Goal: Information Seeking & Learning: Learn about a topic

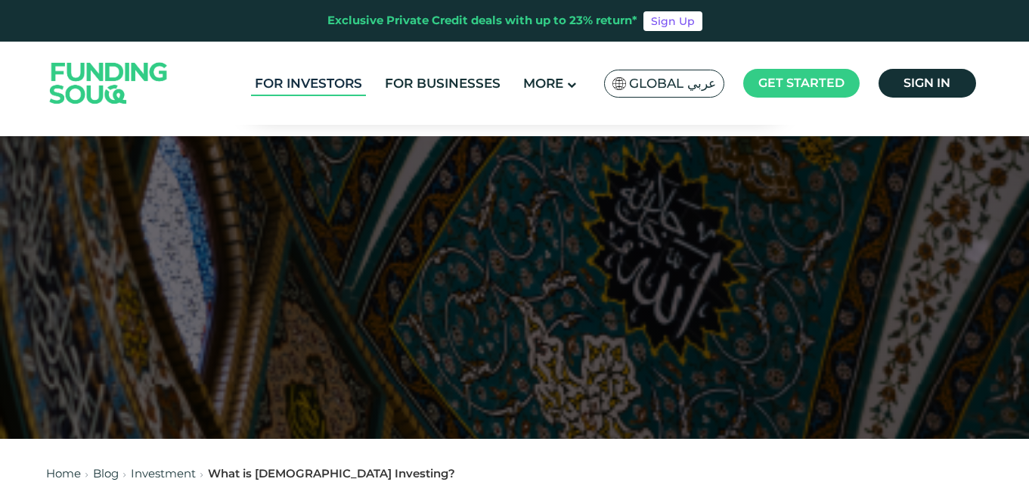
click at [327, 82] on link "For Investors" at bounding box center [308, 83] width 115 height 25
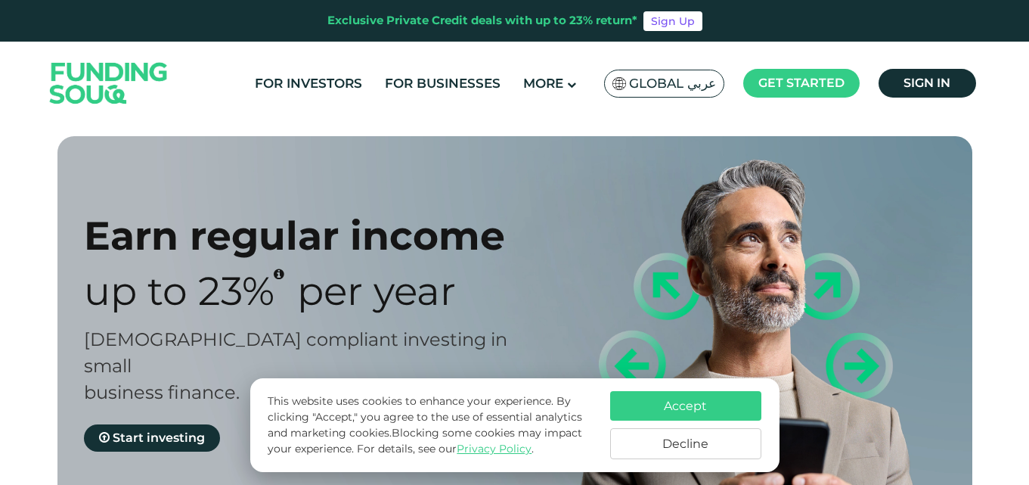
click at [686, 445] on button "Decline" at bounding box center [685, 443] width 151 height 31
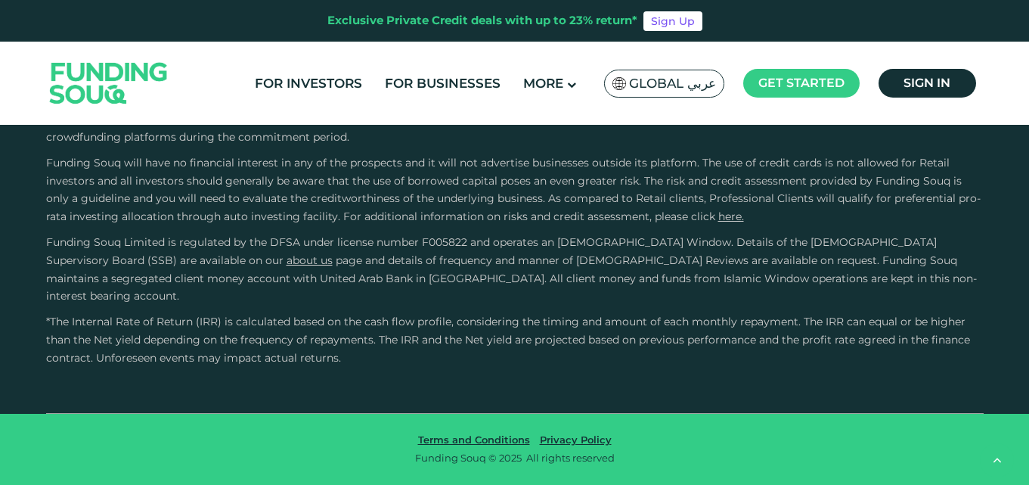
scroll to position [2948, 0]
radio input "true"
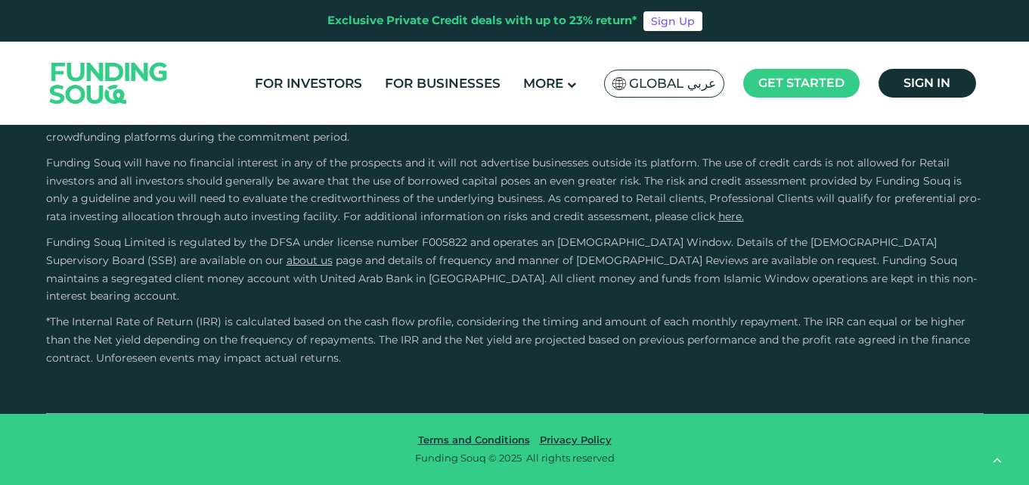
radio input "true"
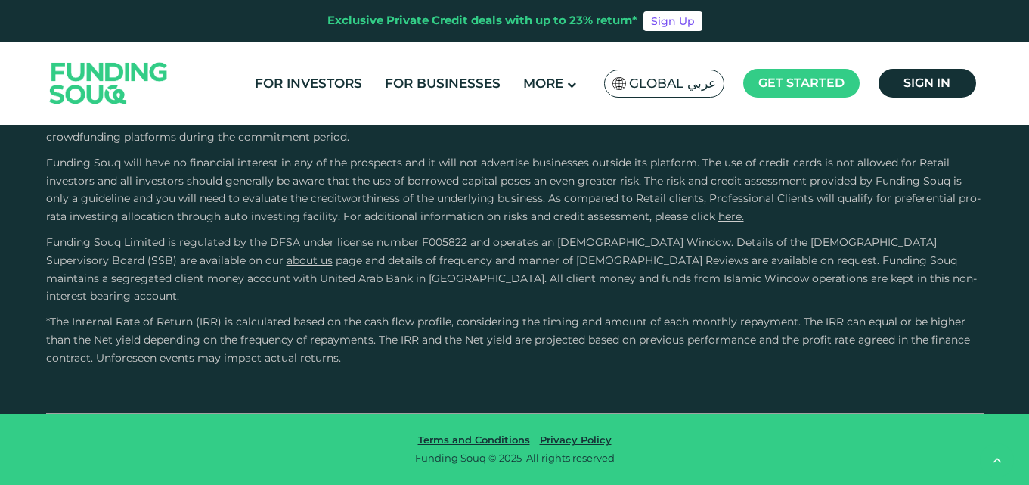
click at [0, 0] on input "Credit History and Risk" at bounding box center [0, 0] width 0 height 0
click at [0, 0] on input "Owner Character and Commitment" at bounding box center [0, 0] width 0 height 0
click at [122, 142] on div "External Sources" at bounding box center [128, 132] width 111 height 20
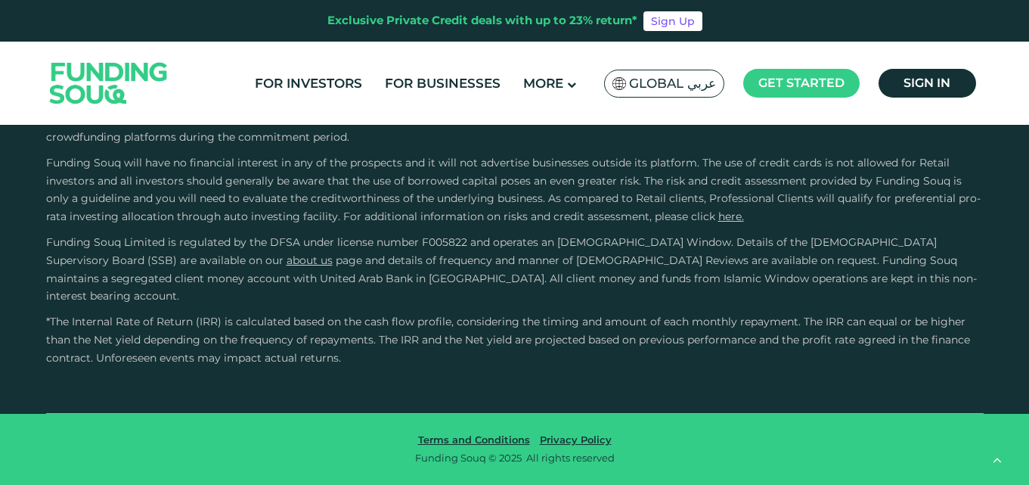
click at [0, 0] on input "External Sources" at bounding box center [0, 0] width 0 height 0
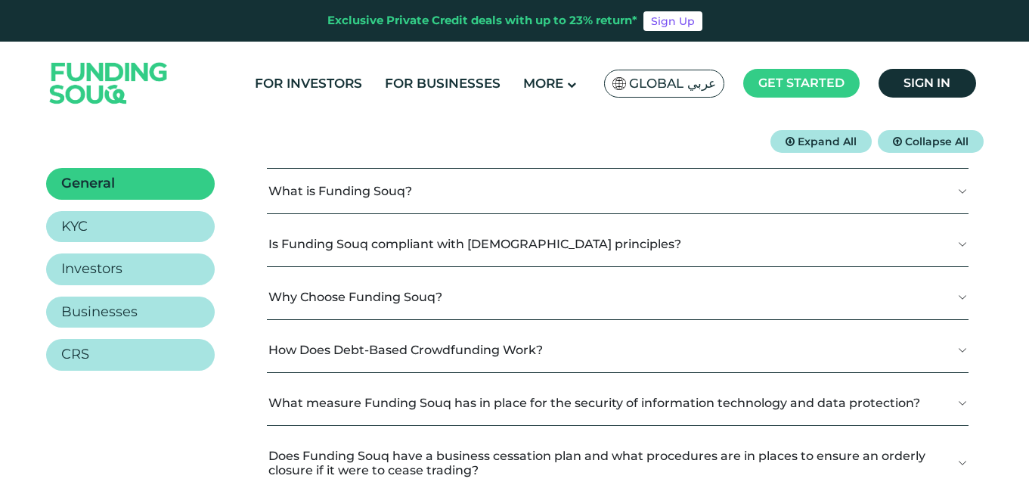
scroll to position [227, 0]
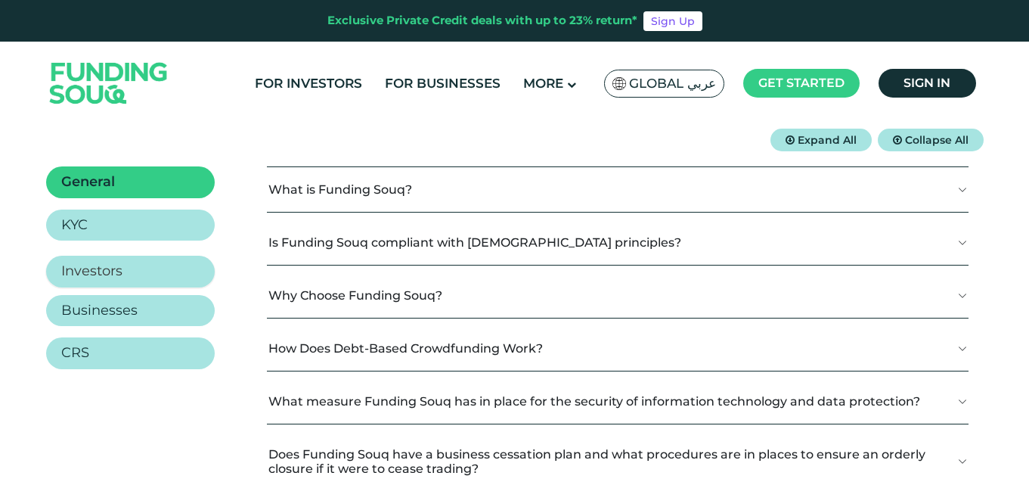
click at [102, 271] on h2 "Investors" at bounding box center [91, 271] width 61 height 17
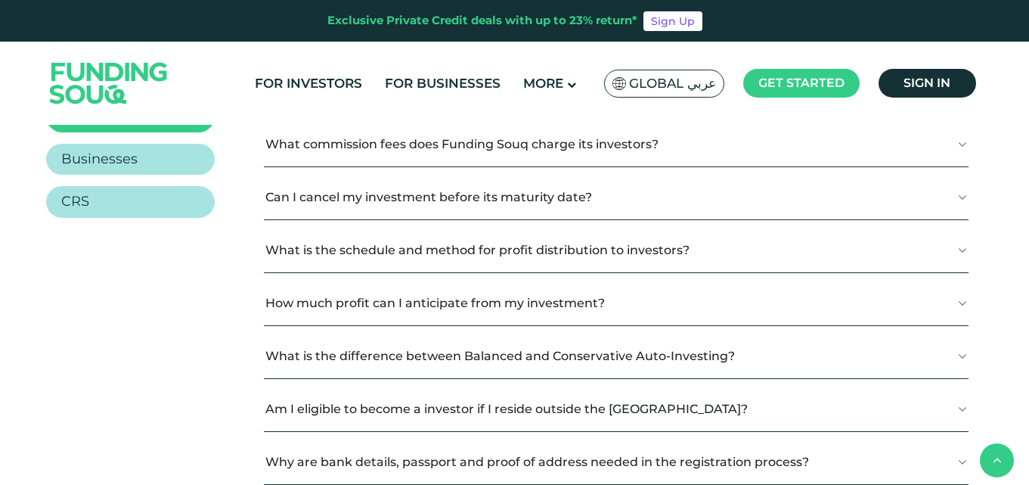
scroll to position [454, 0]
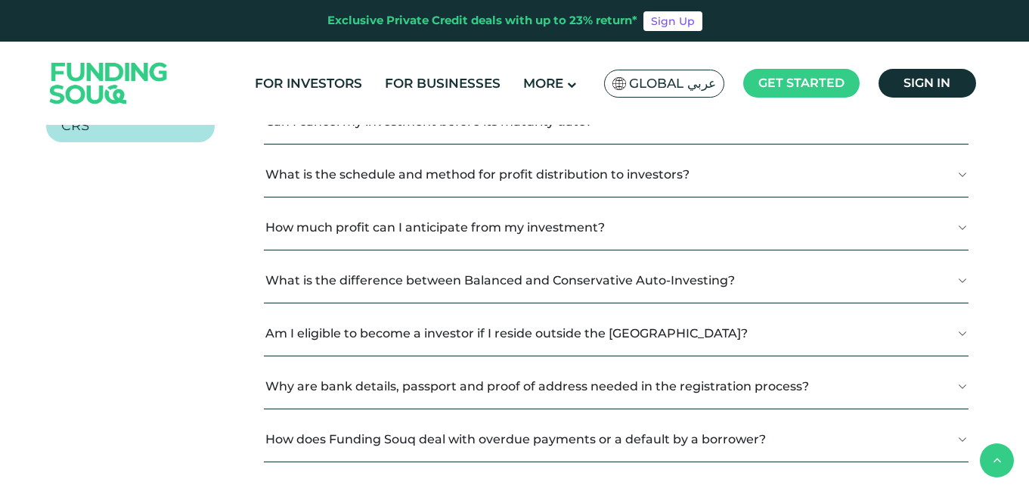
click at [565, 333] on button "Am I eligible to become a investor if I reside outside the UAE?" at bounding box center [616, 333] width 704 height 45
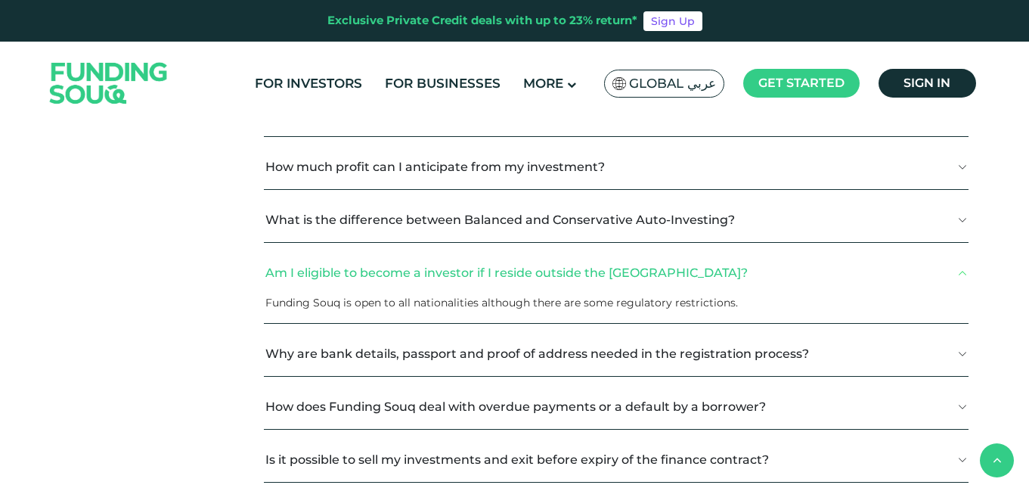
scroll to position [605, 0]
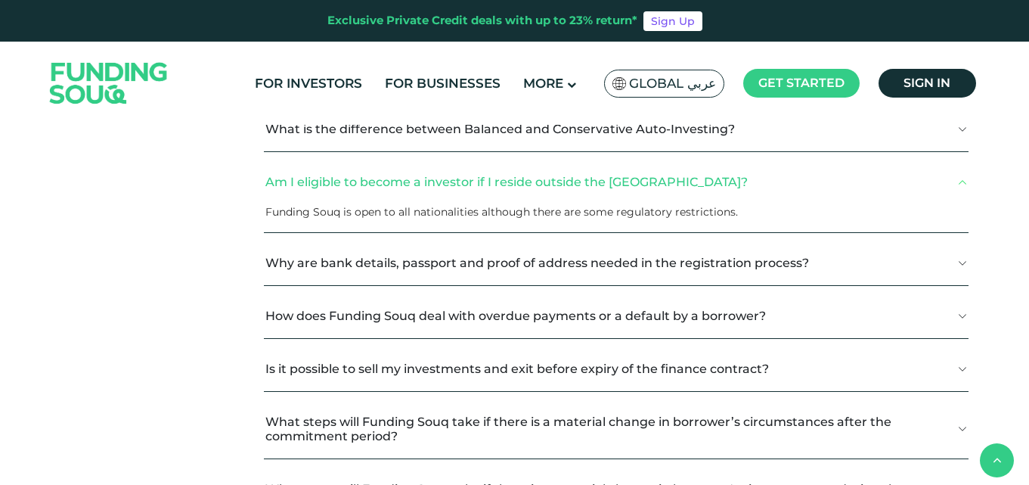
click at [460, 262] on button "Why are bank details, passport and proof of address needed in the registration …" at bounding box center [616, 262] width 704 height 45
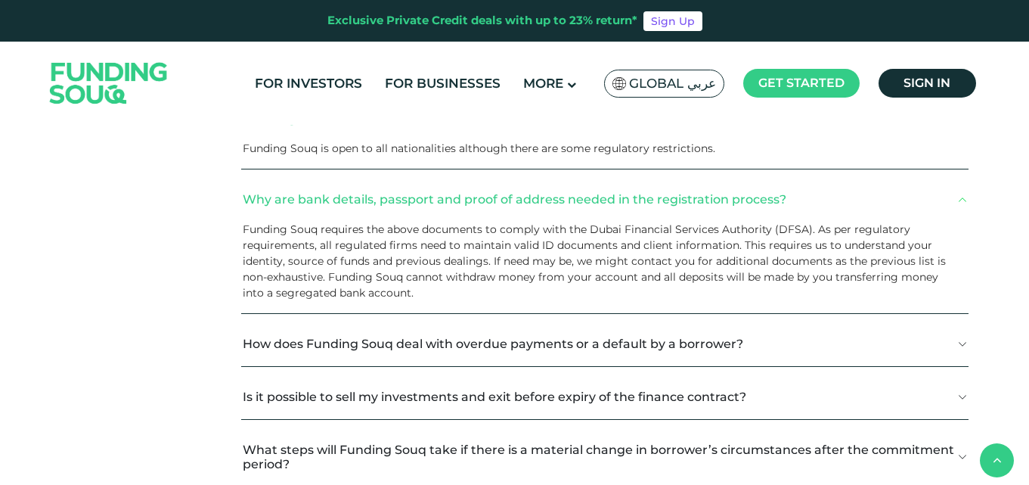
scroll to position [756, 0]
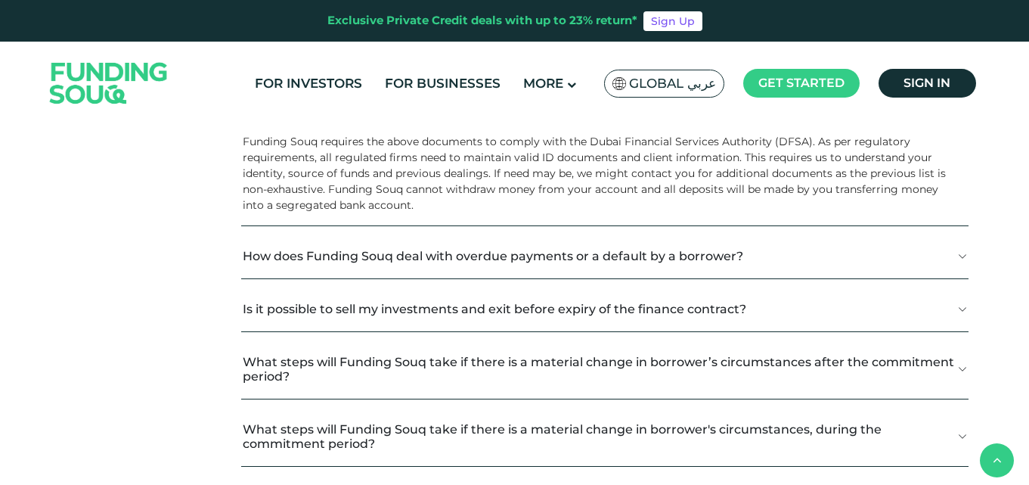
click at [460, 253] on button "How does Funding Souq deal with overdue payments or a default by a borrower?" at bounding box center [604, 256] width 727 height 45
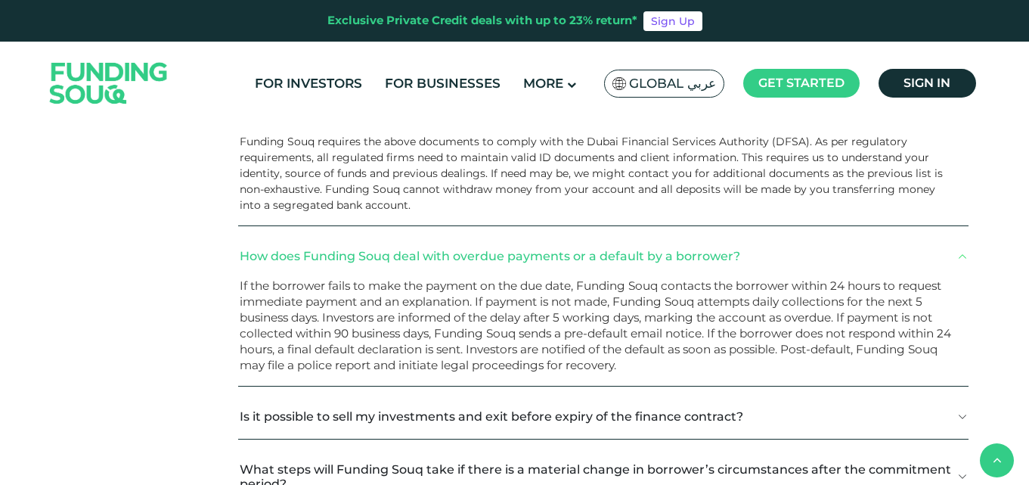
click at [463, 417] on button "Is it possible to sell my investments and exit before expiry of the finance con…" at bounding box center [603, 416] width 730 height 45
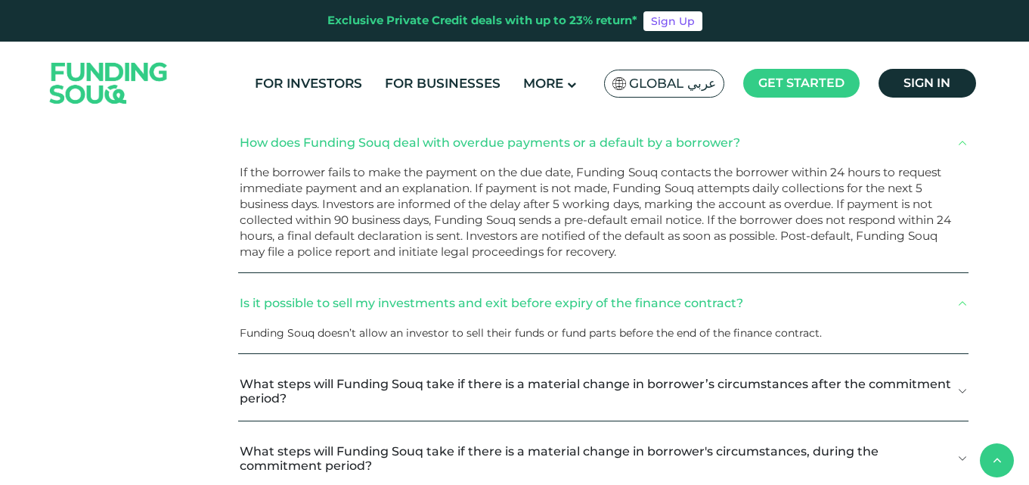
scroll to position [907, 0]
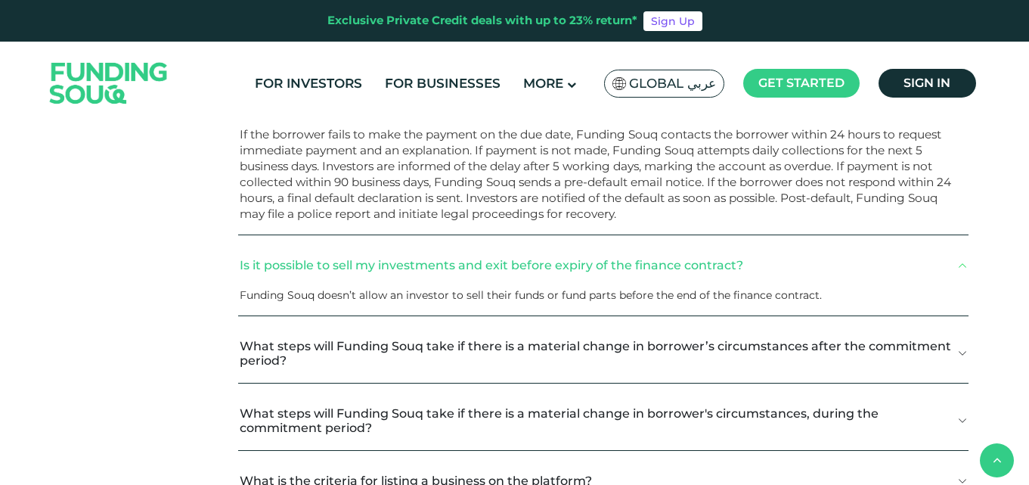
click at [356, 352] on button "What steps will Funding Souq take if there is a material change in borrower’s c…" at bounding box center [603, 353] width 730 height 59
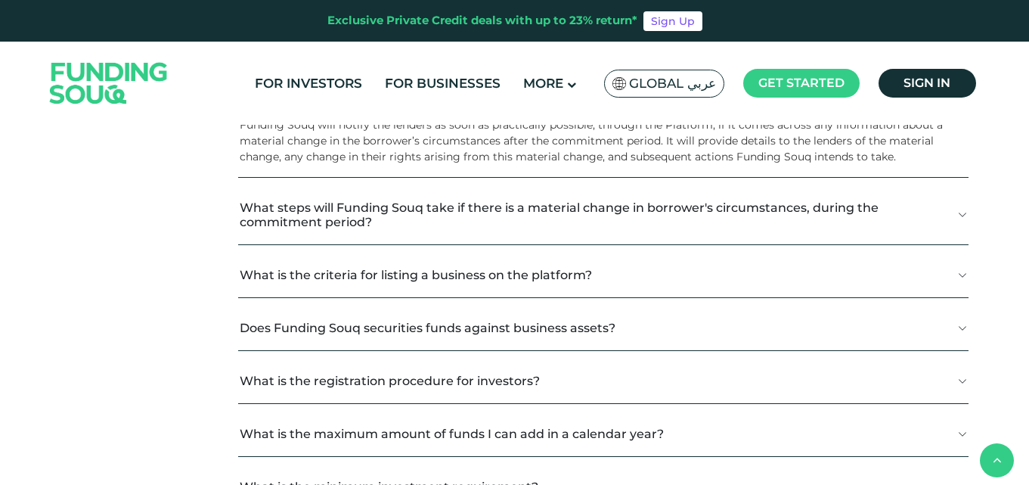
scroll to position [1210, 0]
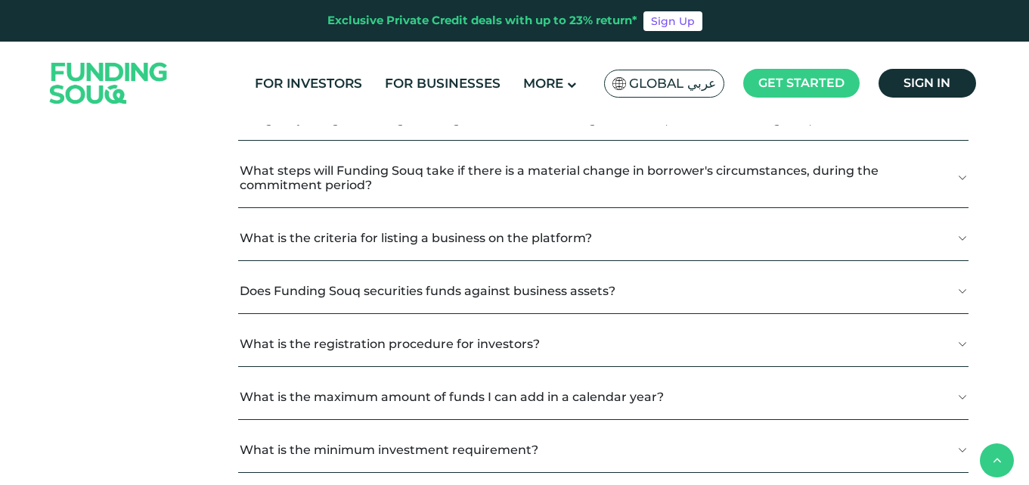
click at [375, 290] on button "Does Funding Souq securities funds against business assets?" at bounding box center [603, 290] width 730 height 45
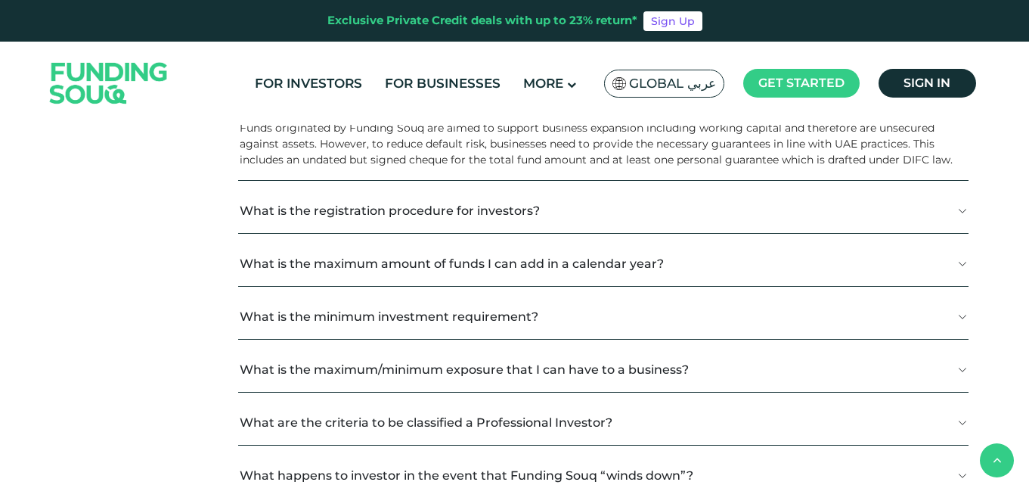
scroll to position [1512, 0]
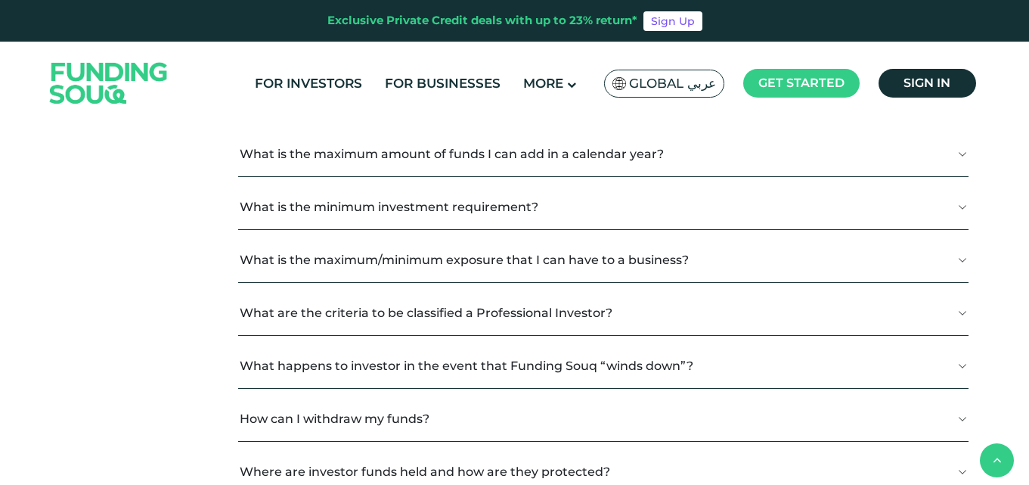
click at [376, 220] on button "What is the minimum investment requirement?" at bounding box center [603, 206] width 730 height 45
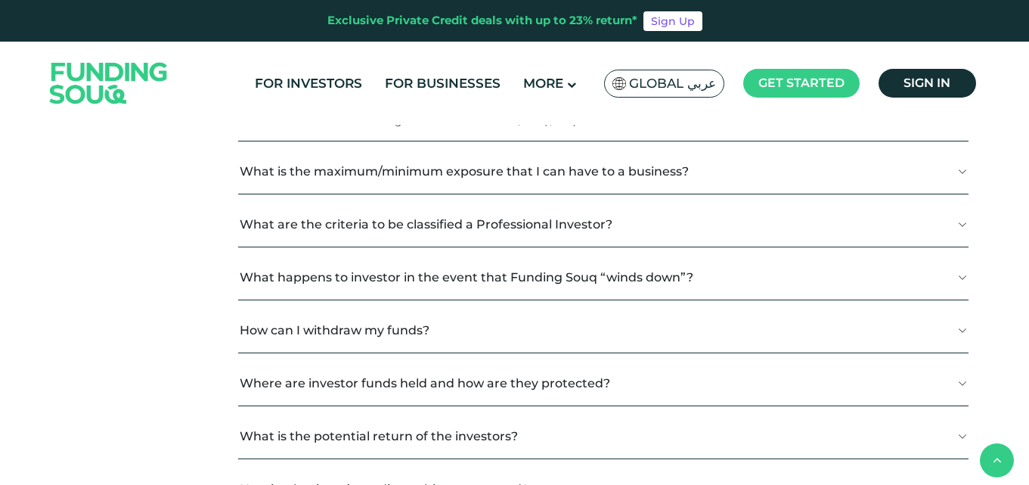
scroll to position [1663, 0]
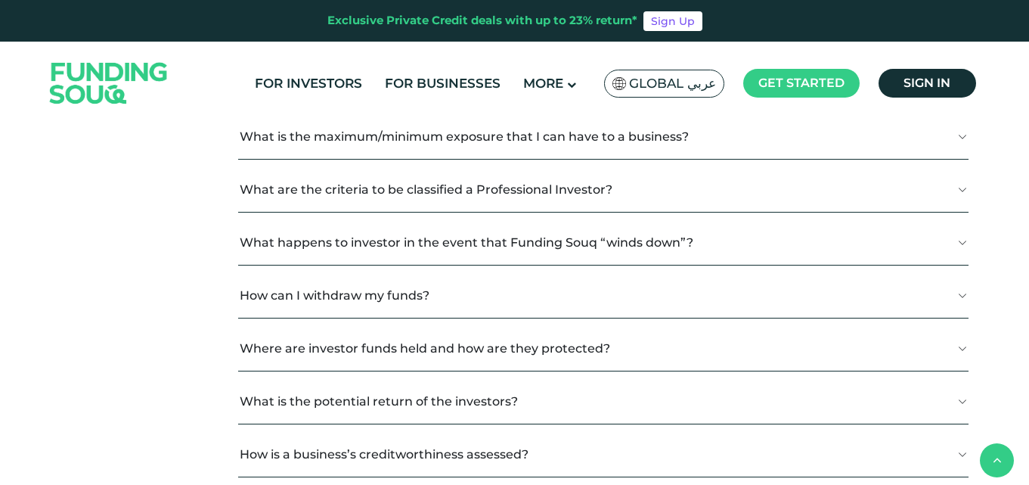
click at [330, 306] on button "How can I withdraw my funds?" at bounding box center [603, 295] width 730 height 45
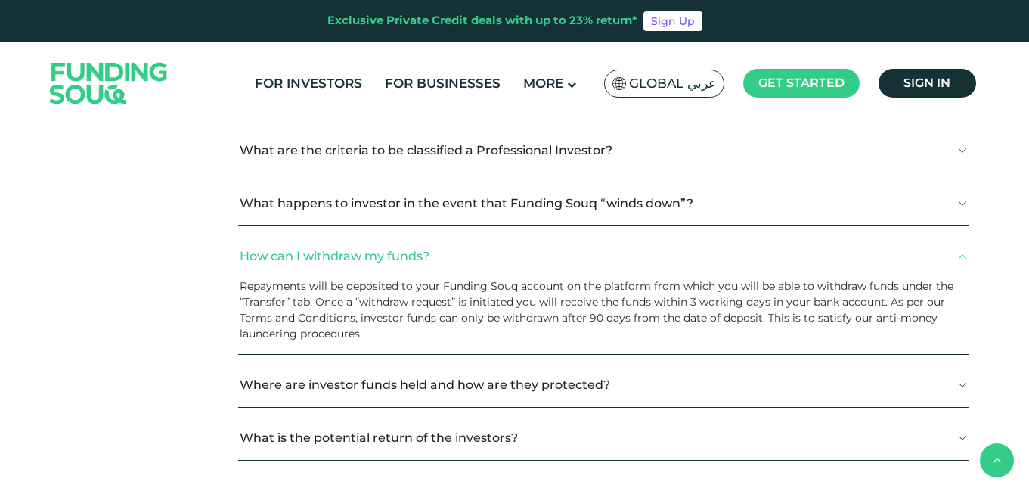
scroll to position [1739, 0]
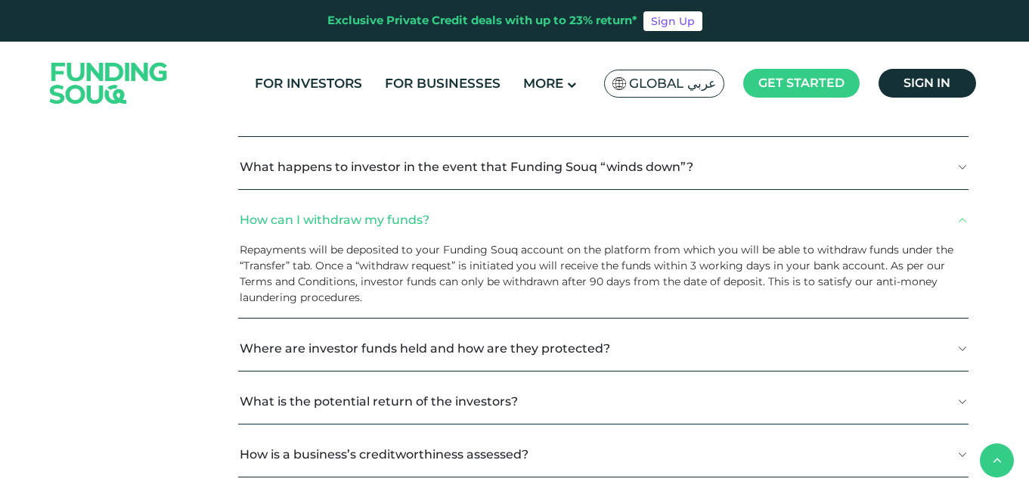
click at [399, 358] on button "Where are investor funds held and how are they protected?" at bounding box center [603, 348] width 730 height 45
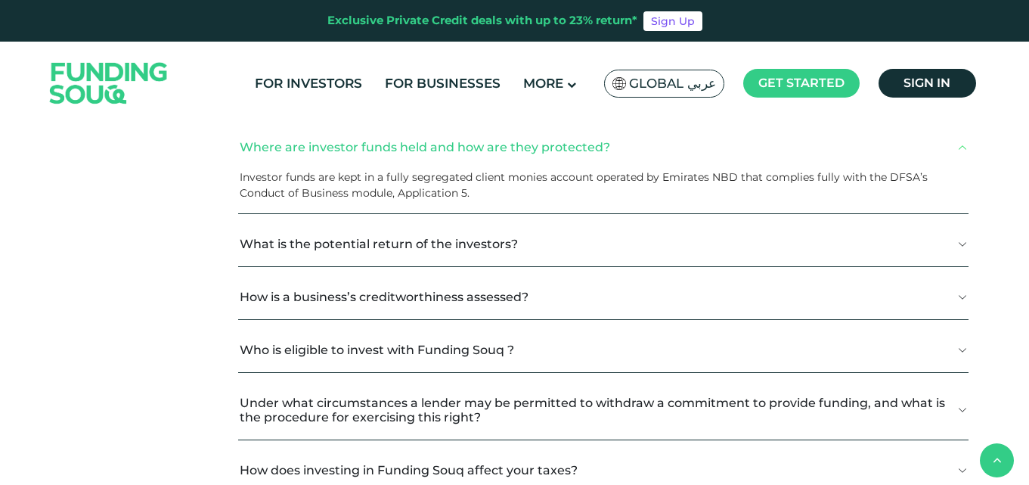
scroll to position [1966, 0]
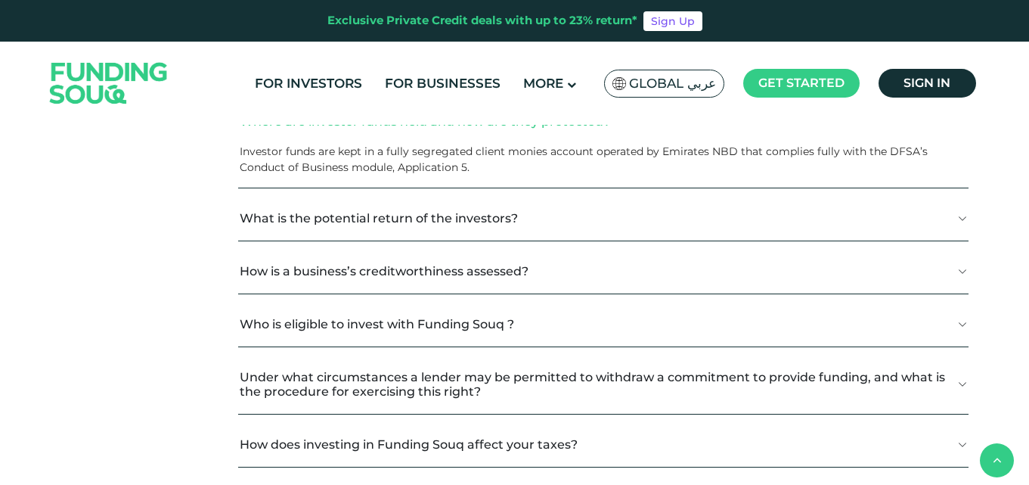
click at [334, 289] on button "How is a business’s creditworthiness assessed?" at bounding box center [603, 271] width 730 height 45
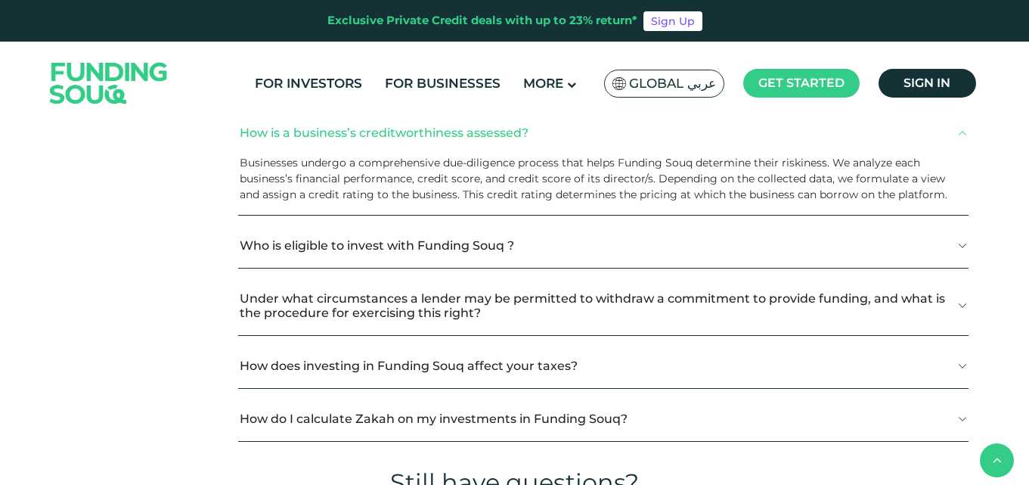
scroll to position [2192, 0]
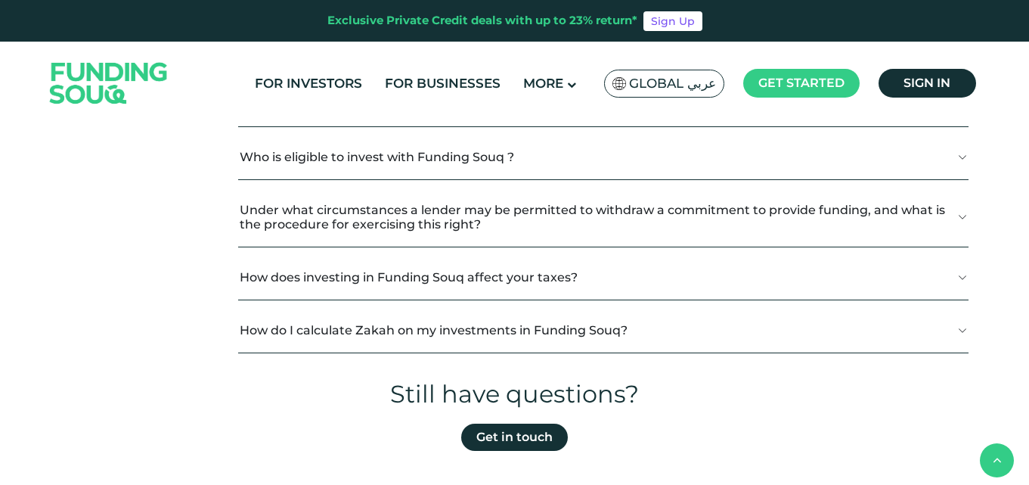
click at [334, 289] on button "How does investing in Funding Souq affect your taxes?" at bounding box center [603, 277] width 730 height 45
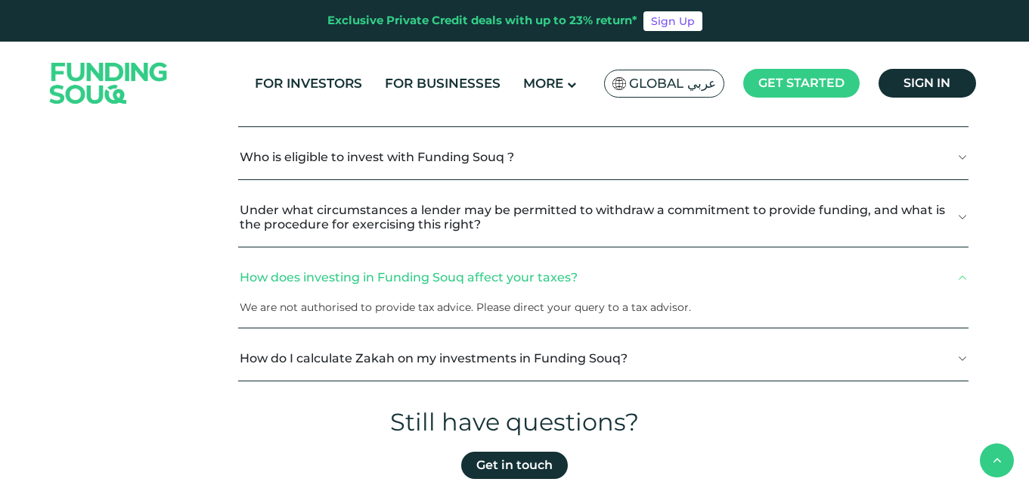
click at [325, 367] on button "How do I calculate Zakah on my investments in Funding Souq?" at bounding box center [603, 358] width 730 height 45
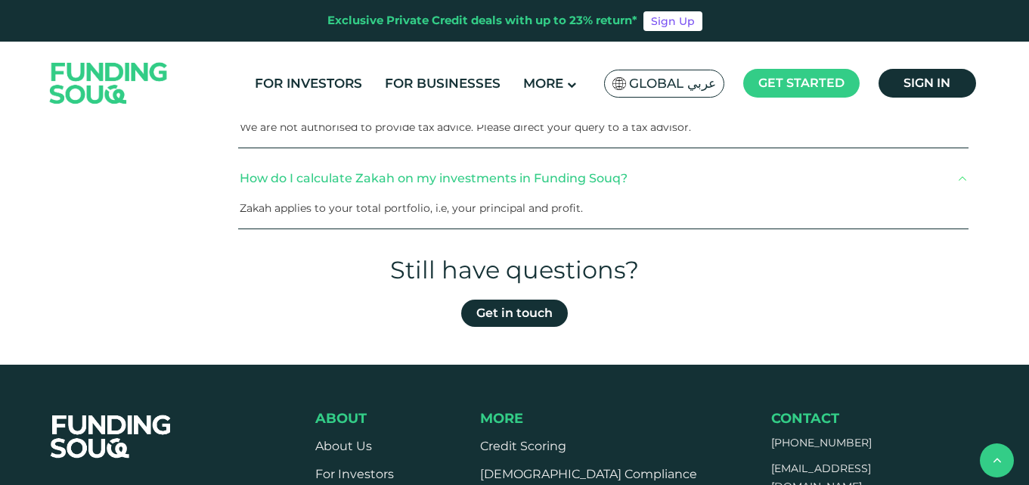
scroll to position [2419, 0]
